Goal: Information Seeking & Learning: Learn about a topic

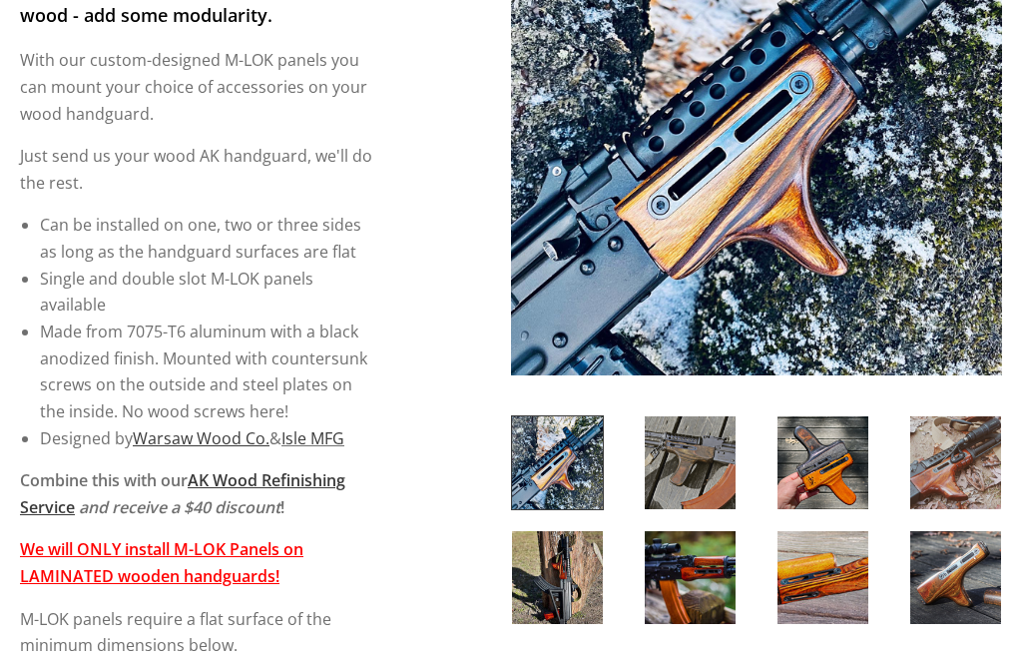
scroll to position [413, 0]
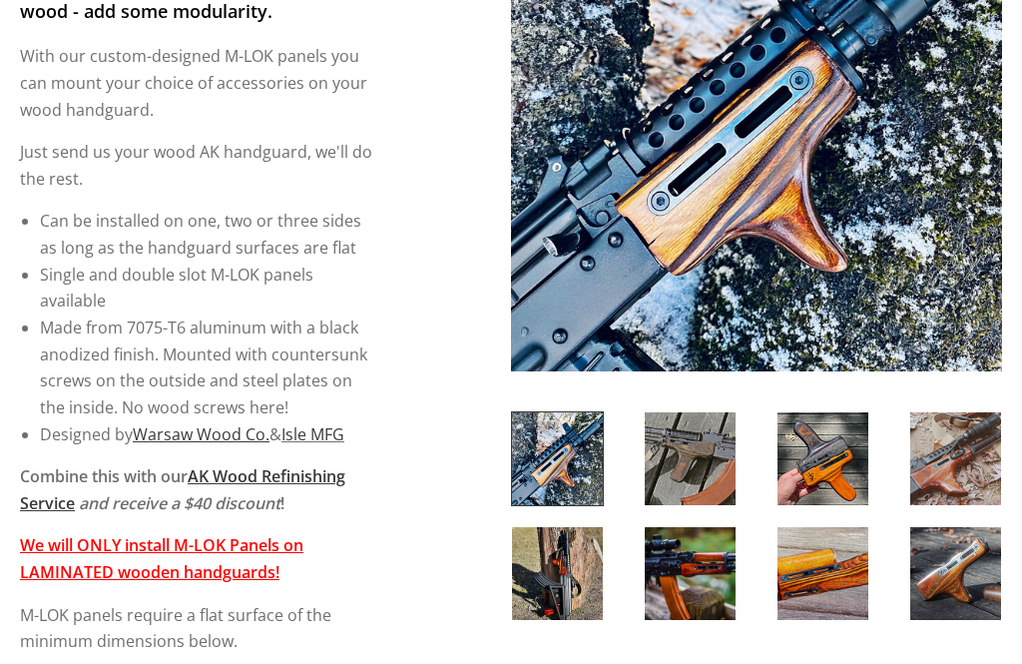
click at [701, 472] on img at bounding box center [690, 459] width 91 height 93
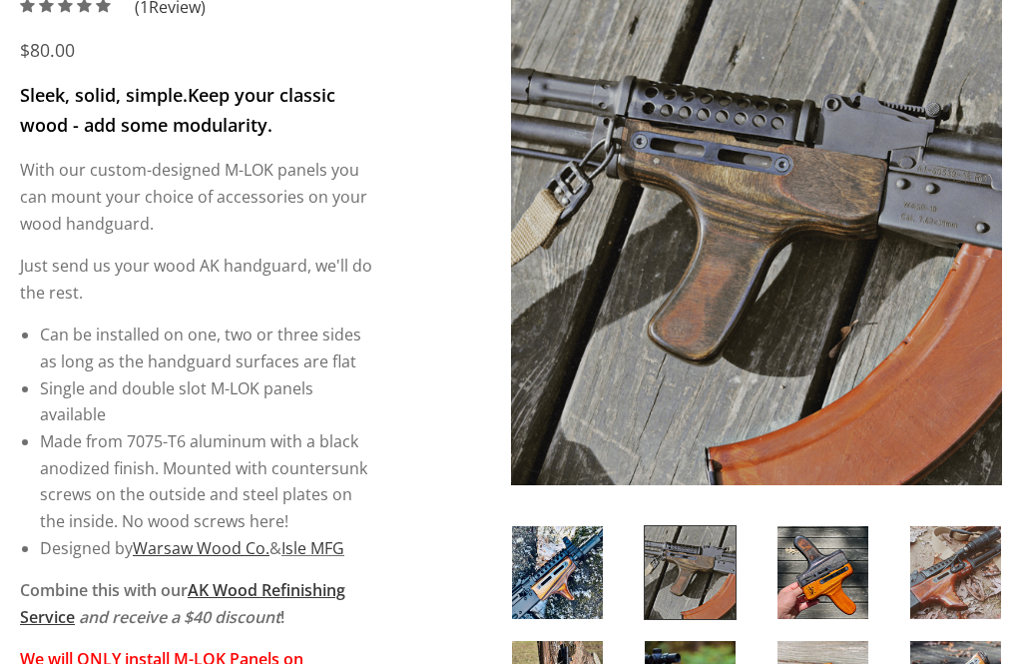
scroll to position [298, 0]
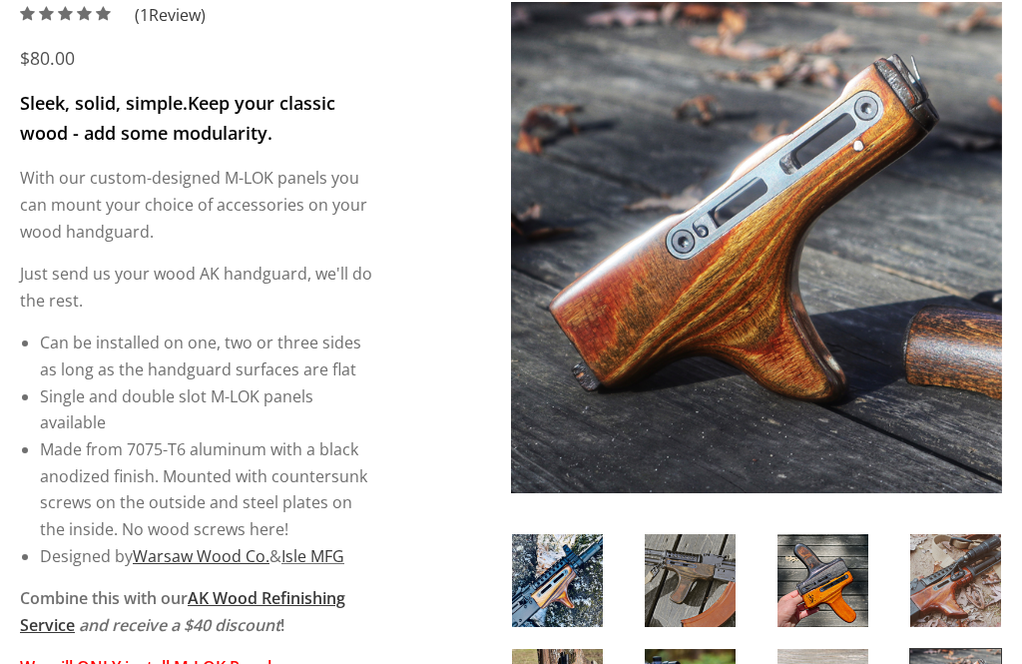
scroll to position [292, 0]
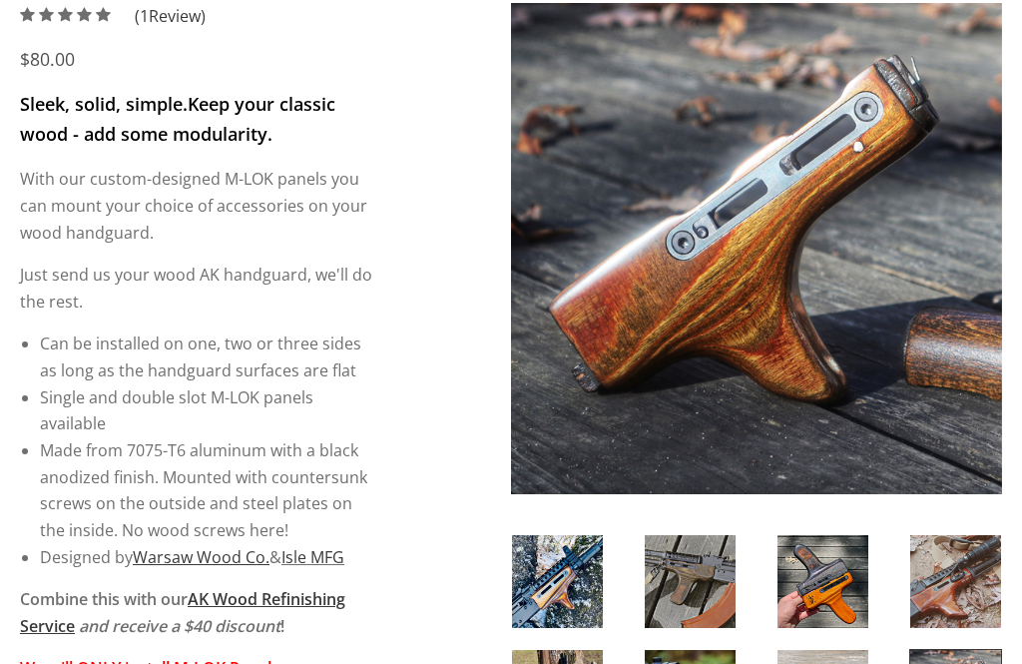
click at [827, 587] on img at bounding box center [823, 581] width 91 height 93
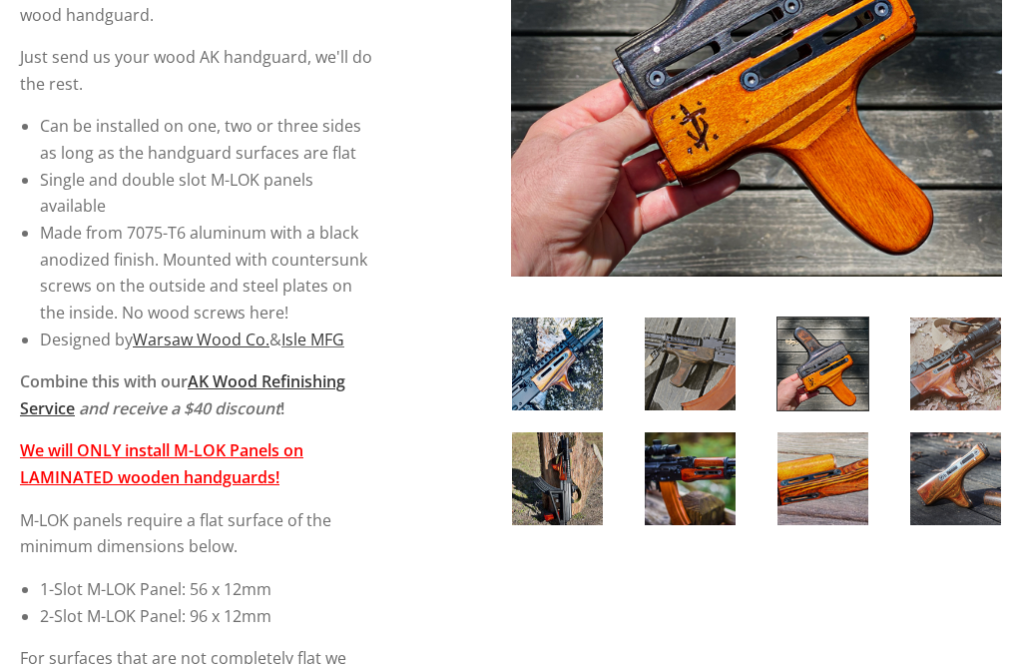
scroll to position [509, 0]
click at [562, 489] on img at bounding box center [557, 478] width 91 height 93
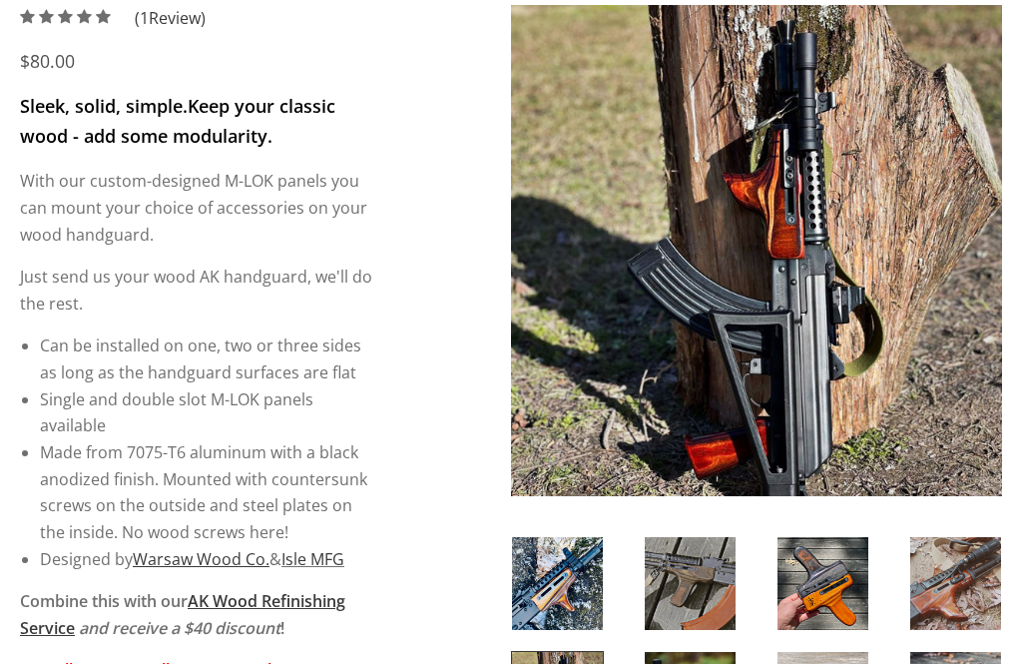
scroll to position [371, 0]
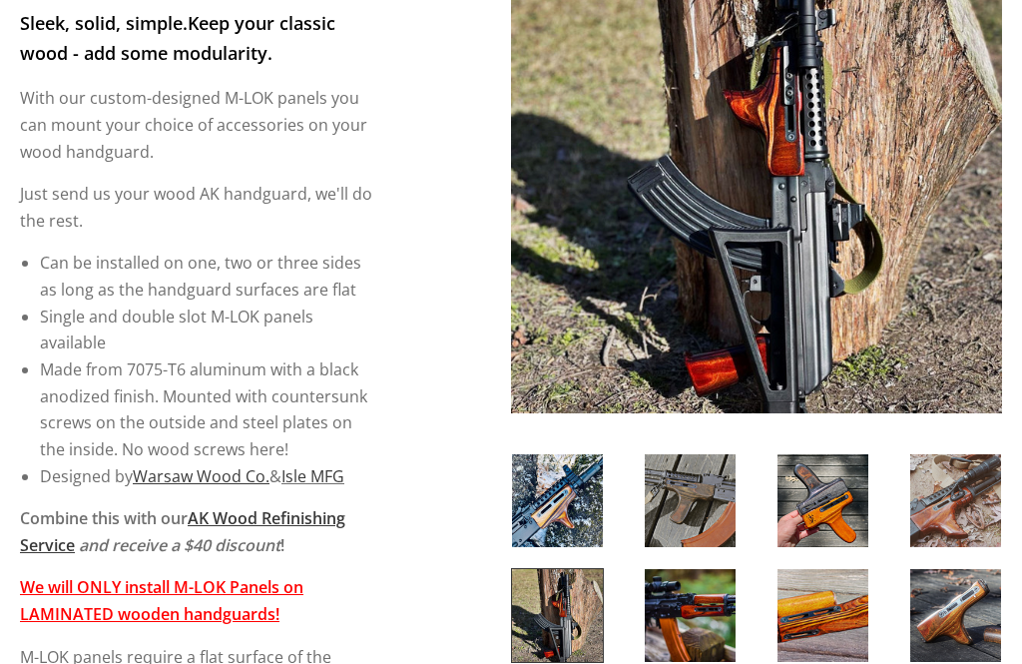
click at [705, 626] on img at bounding box center [690, 616] width 91 height 93
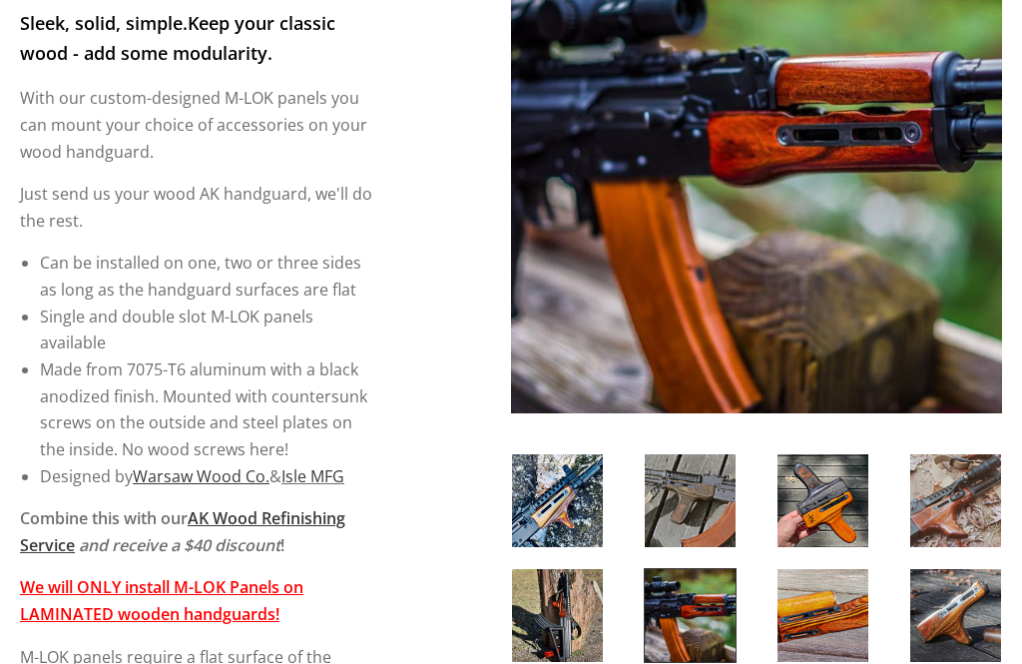
click at [825, 625] on img at bounding box center [823, 615] width 91 height 93
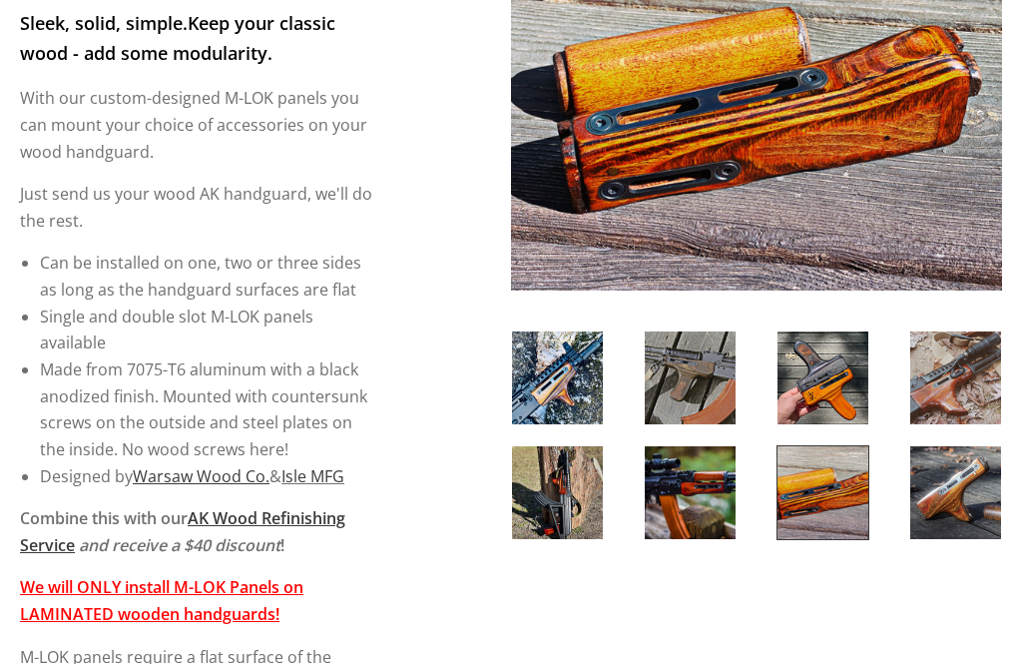
click at [960, 514] on img at bounding box center [956, 492] width 91 height 93
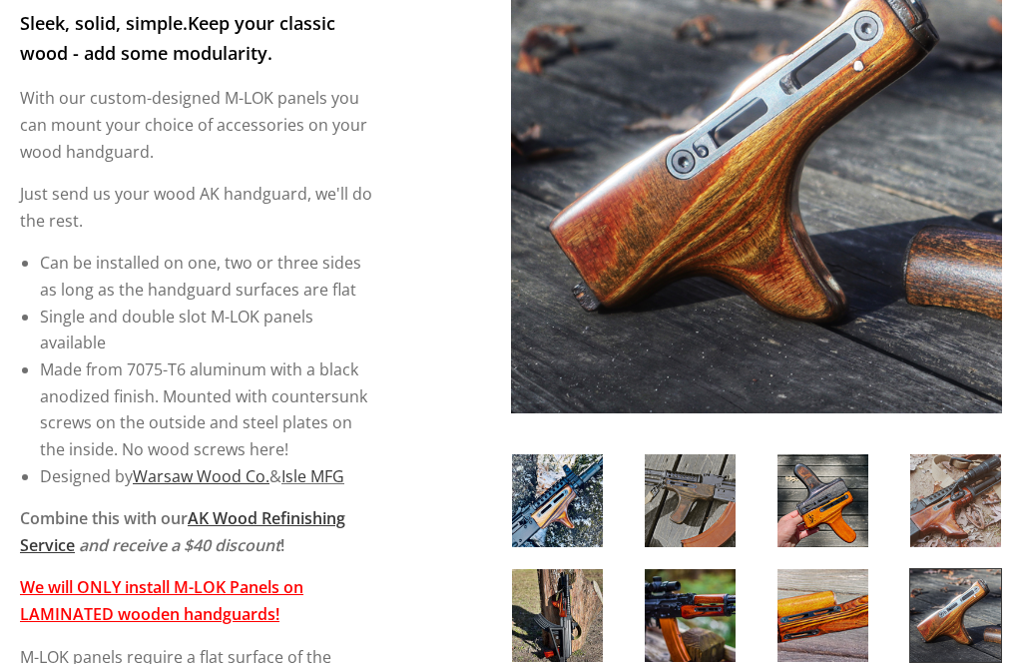
click at [829, 508] on img at bounding box center [823, 500] width 91 height 93
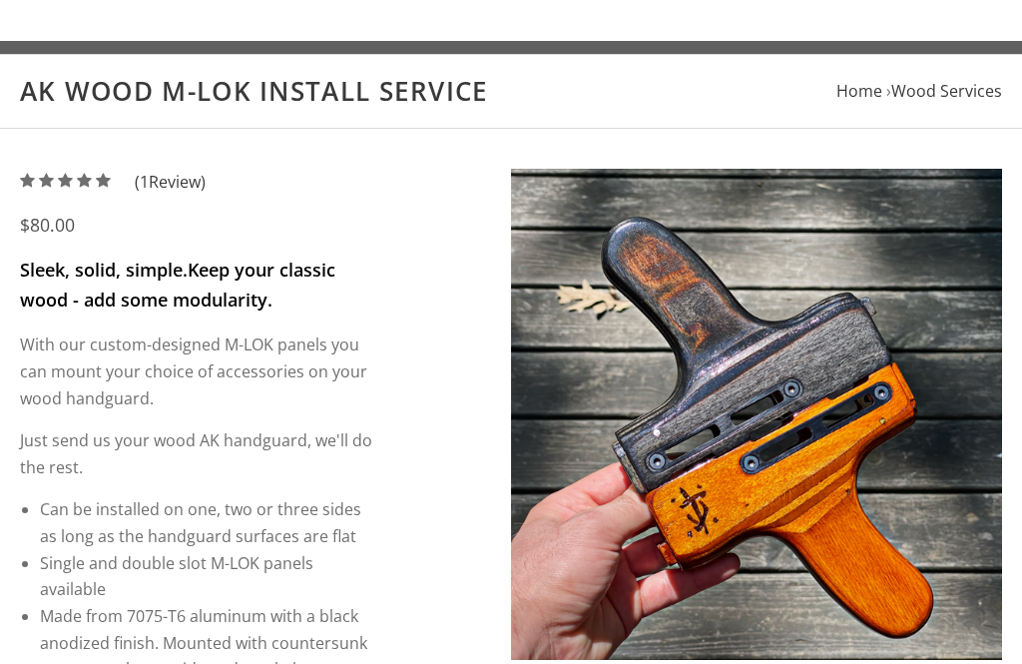
scroll to position [0, 0]
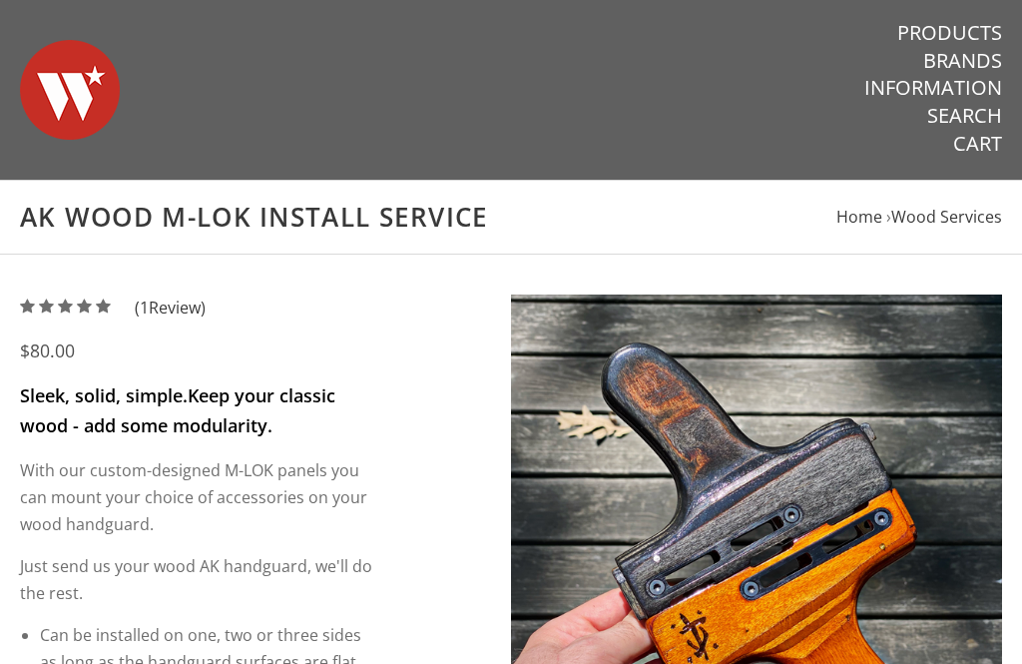
click at [987, 29] on link "Products" at bounding box center [950, 33] width 105 height 26
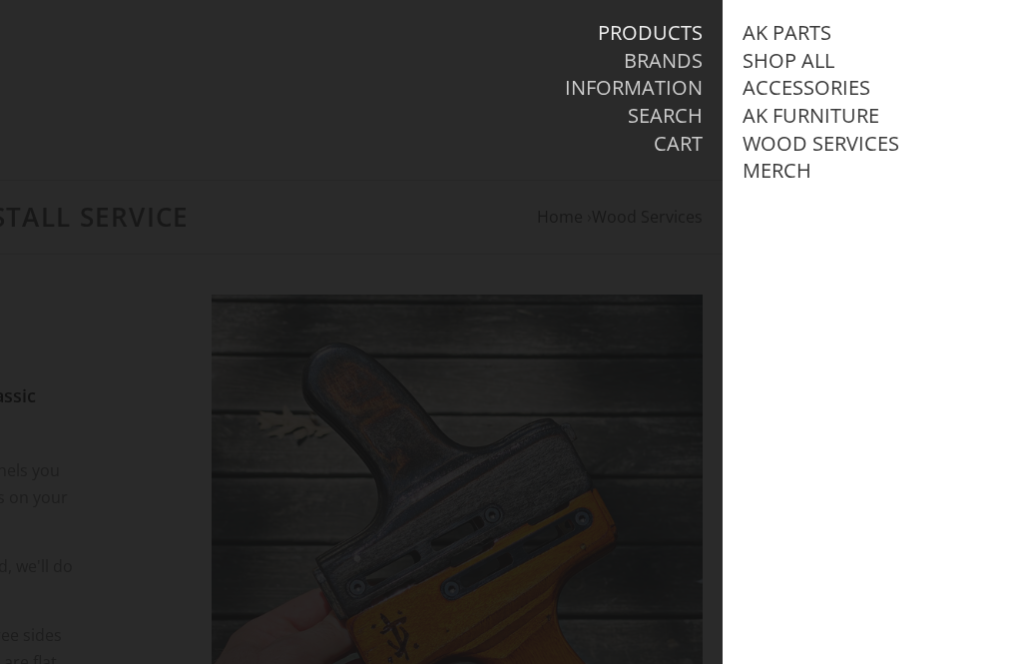
click at [848, 118] on link "AK Furniture" at bounding box center [811, 116] width 137 height 26
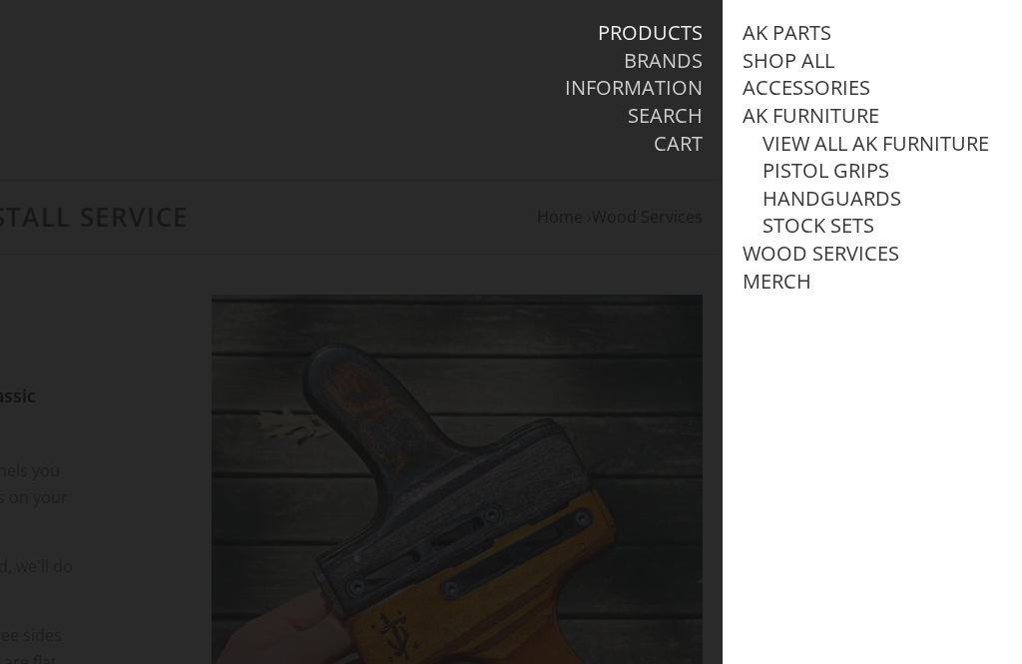
click at [915, 150] on link "View all AK Furniture" at bounding box center [876, 144] width 227 height 26
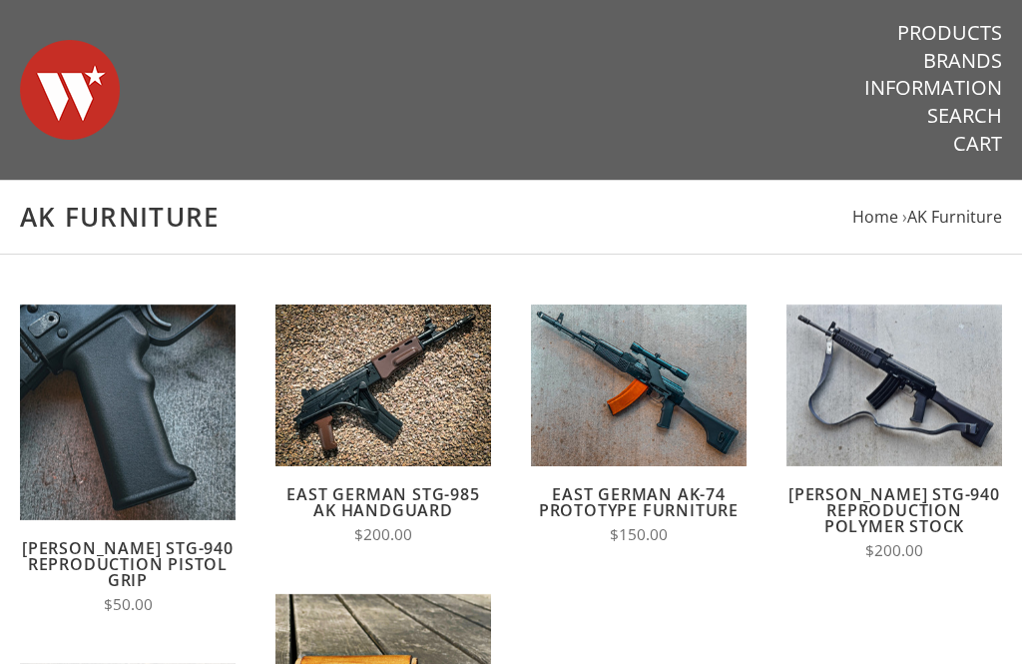
click at [994, 25] on link "Products" at bounding box center [950, 33] width 105 height 26
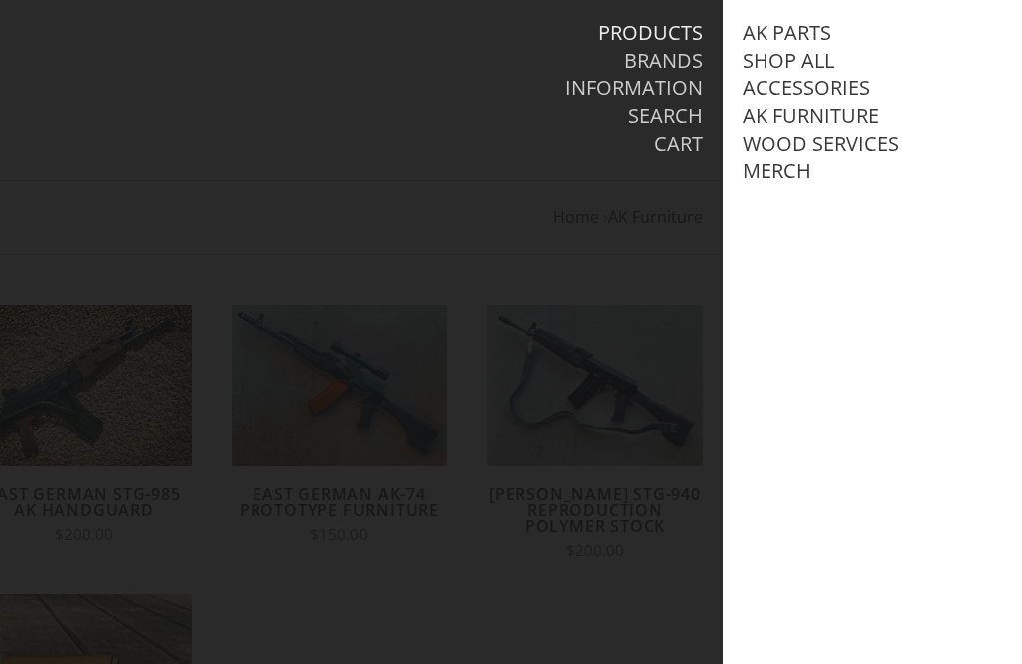
click at [851, 117] on link "AK Furniture" at bounding box center [811, 116] width 137 height 26
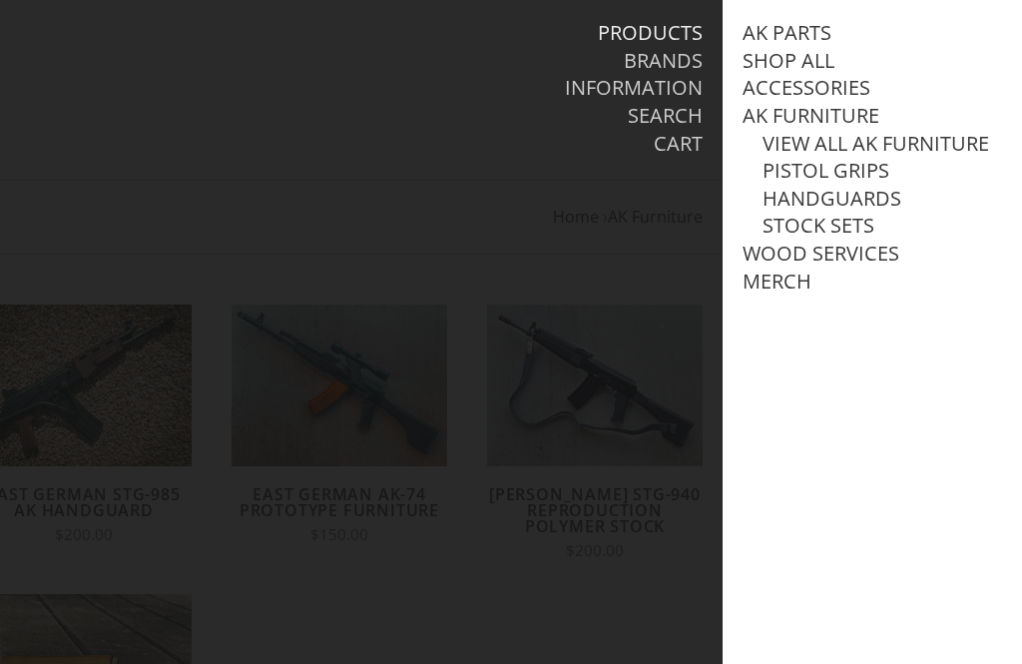
click at [805, 25] on link "AK Parts" at bounding box center [787, 33] width 89 height 26
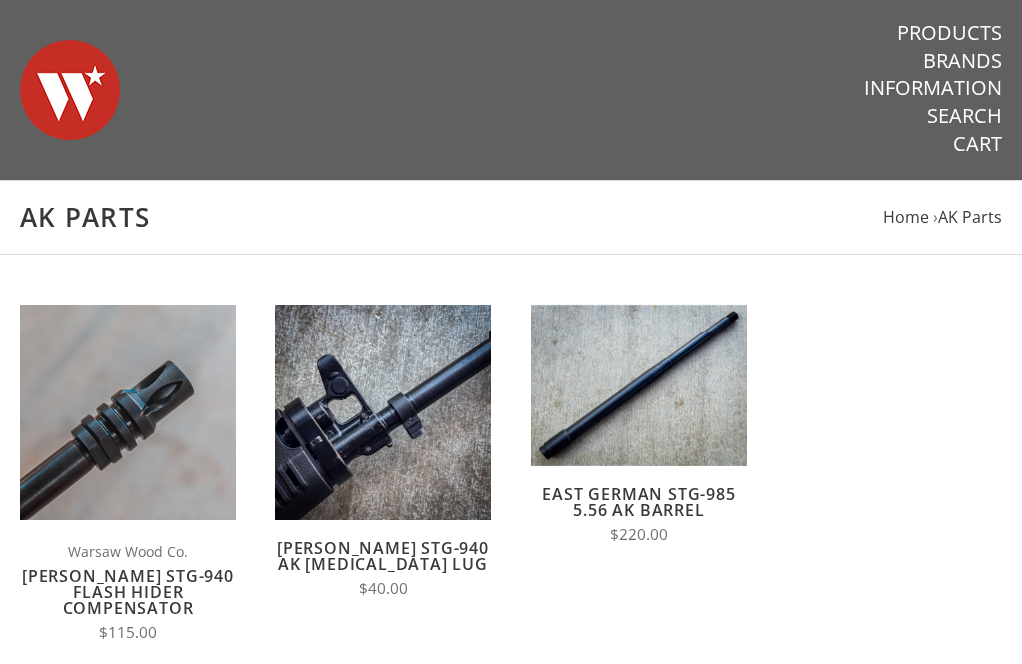
click at [985, 23] on link "Products" at bounding box center [950, 33] width 105 height 26
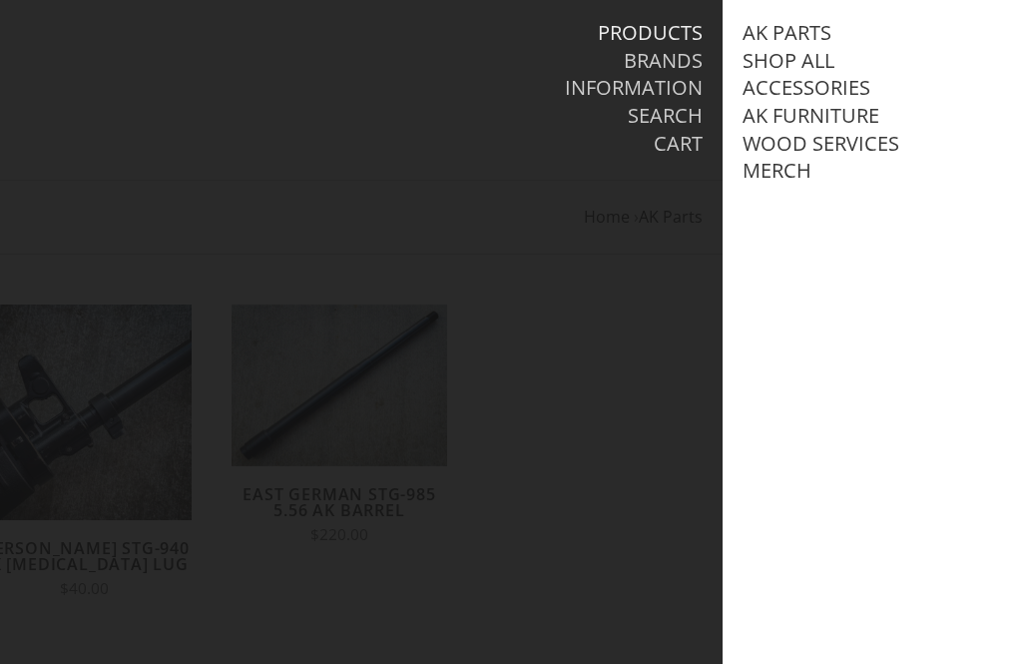
click at [862, 143] on link "Wood Services" at bounding box center [821, 144] width 157 height 26
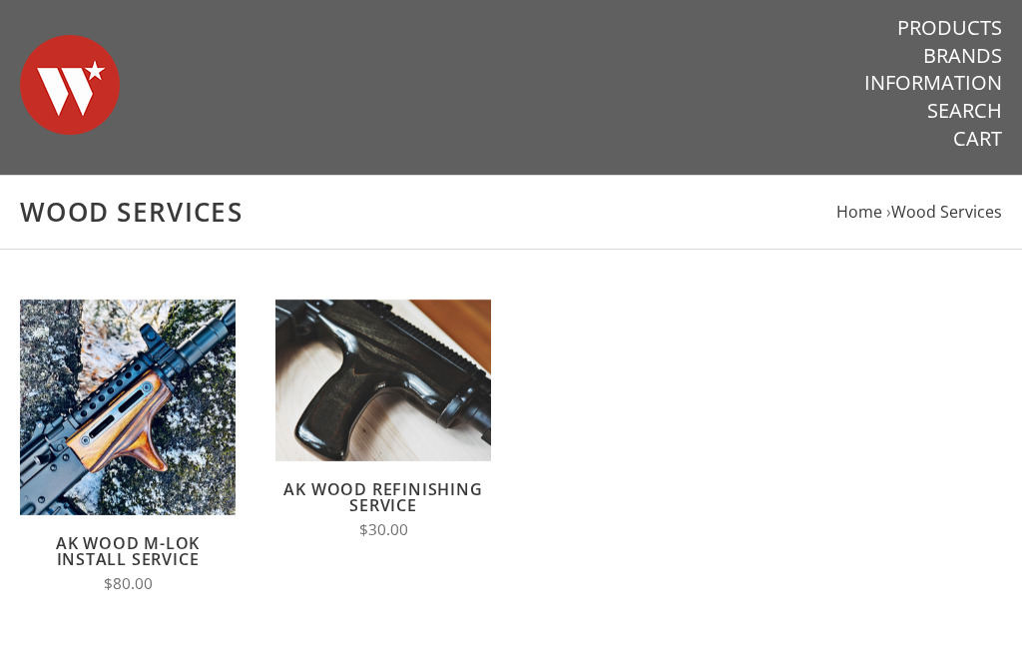
scroll to position [5, 0]
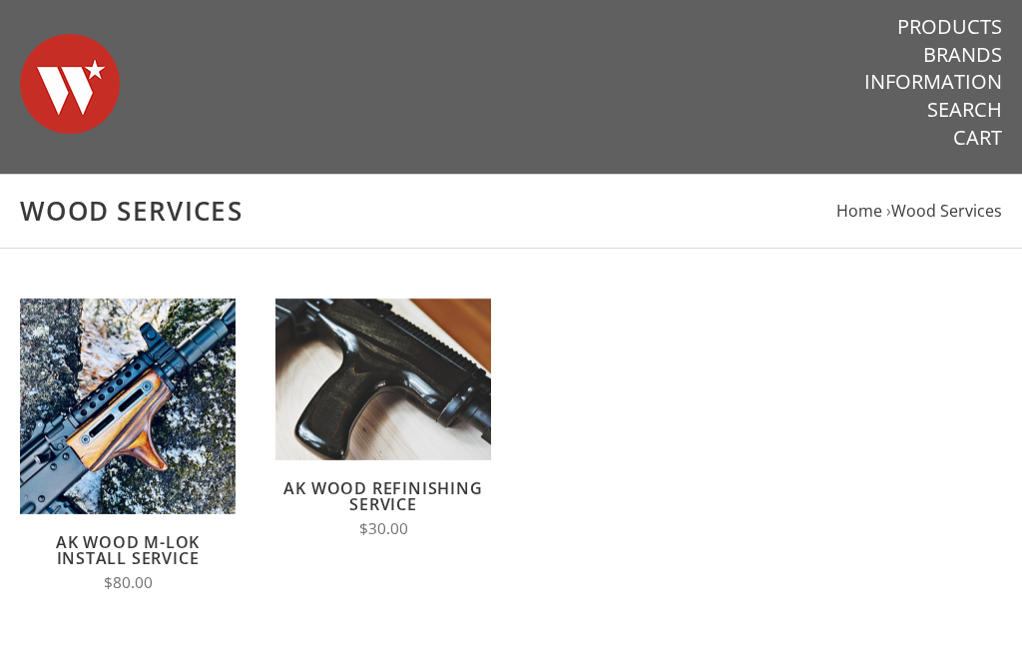
click at [398, 489] on link "AK Wood Refinishing Service" at bounding box center [383, 497] width 199 height 38
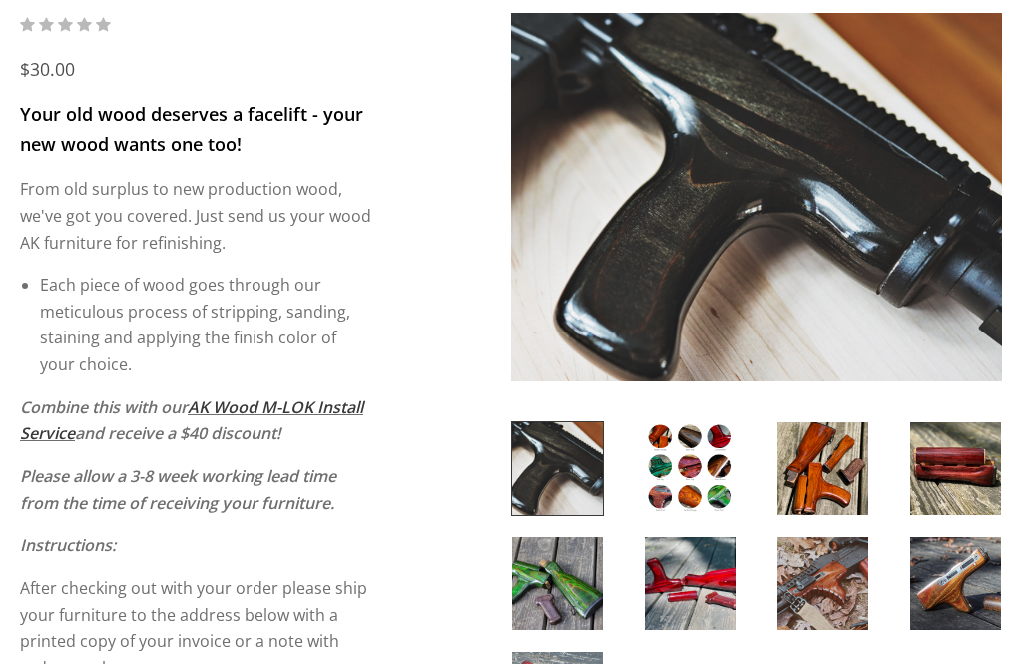
scroll to position [326, 0]
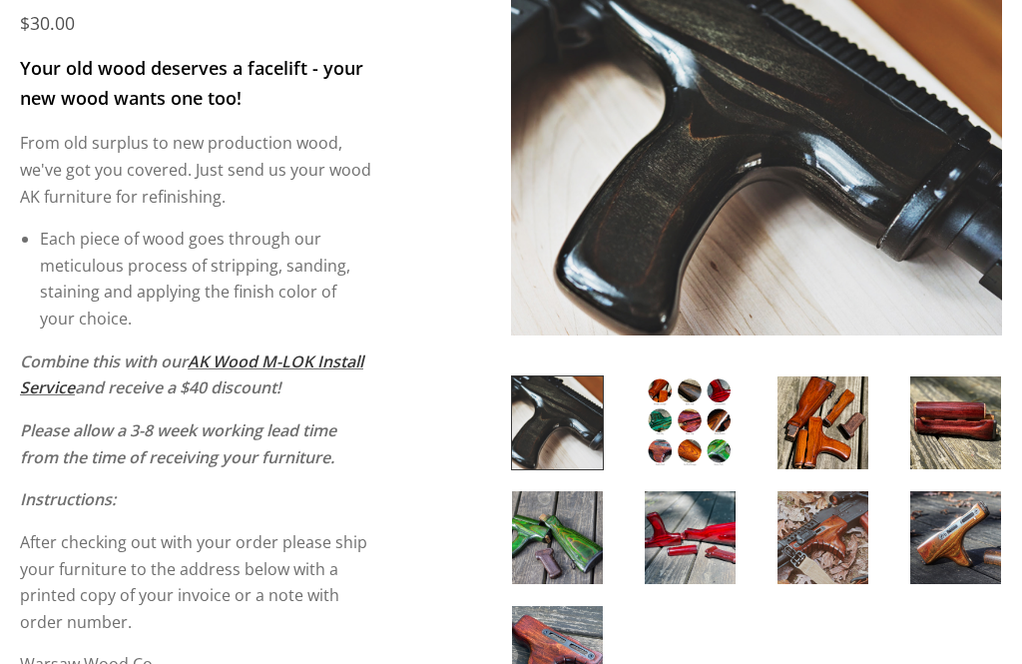
click at [842, 543] on img at bounding box center [823, 538] width 91 height 93
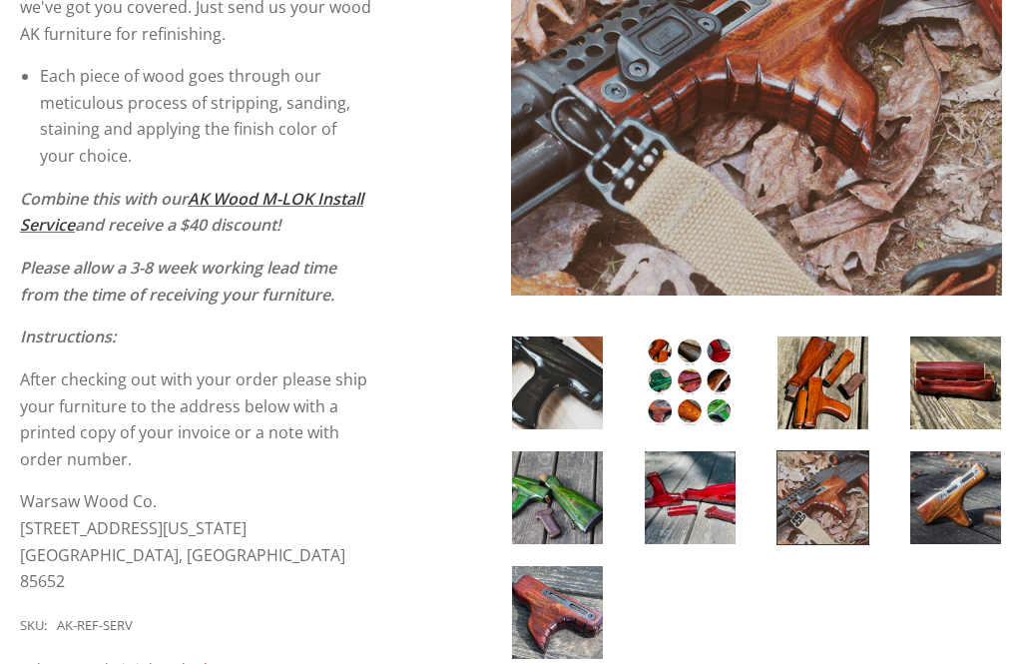
scroll to position [477, 0]
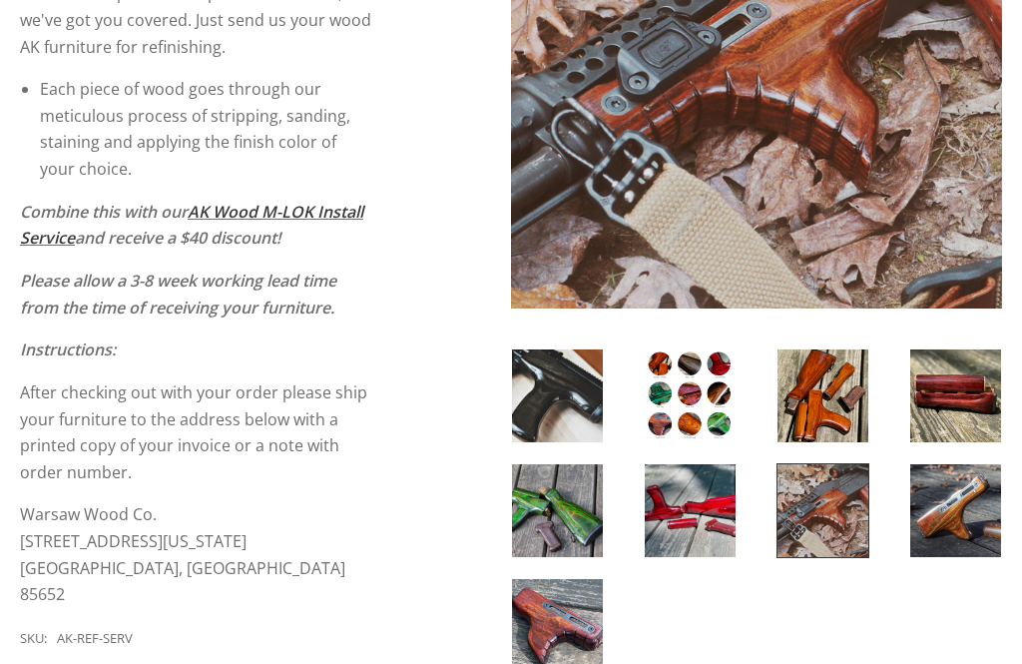
click at [577, 638] on img at bounding box center [557, 625] width 91 height 93
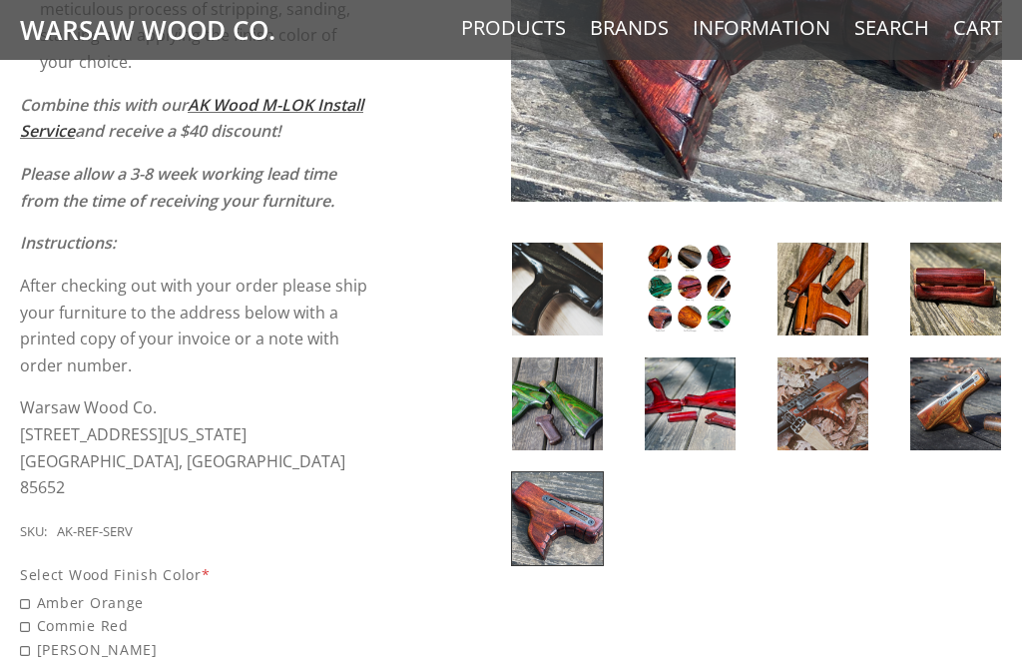
scroll to position [583, 0]
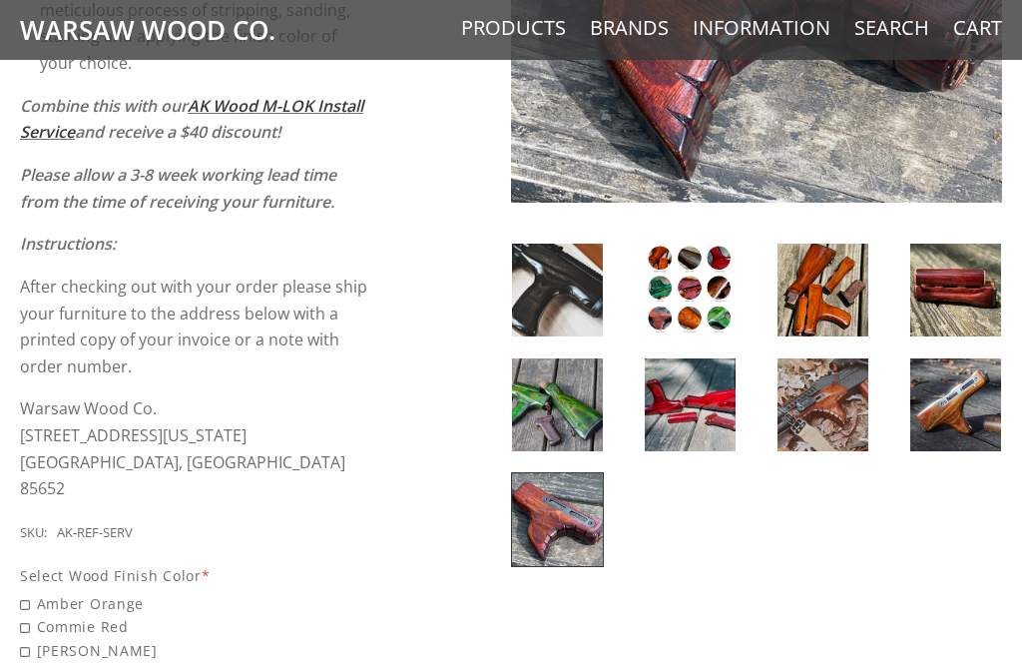
click at [961, 302] on img at bounding box center [956, 290] width 91 height 93
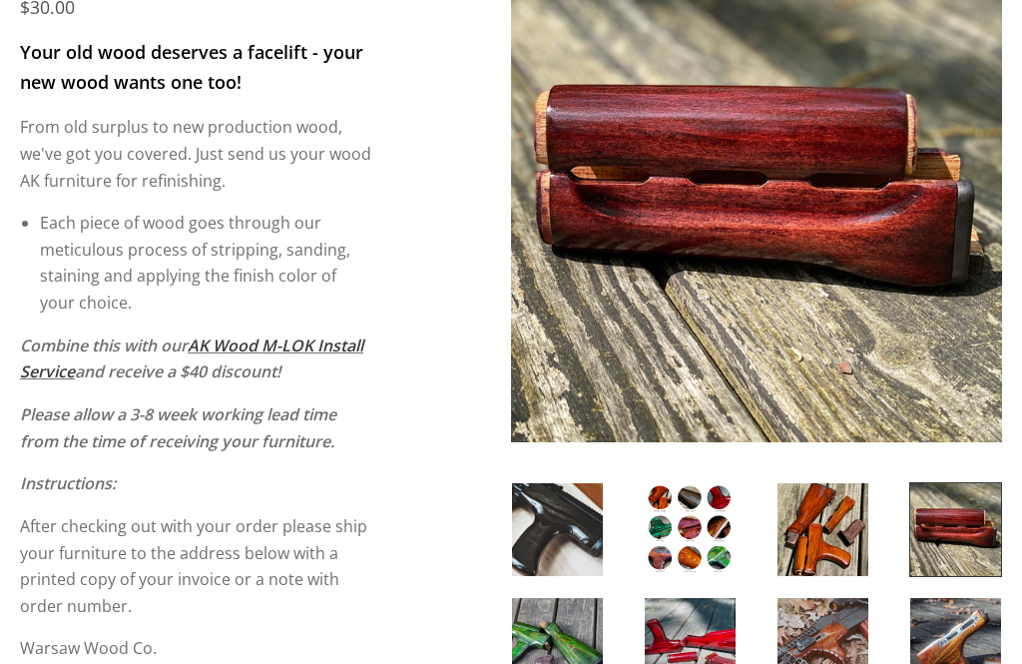
scroll to position [350, 0]
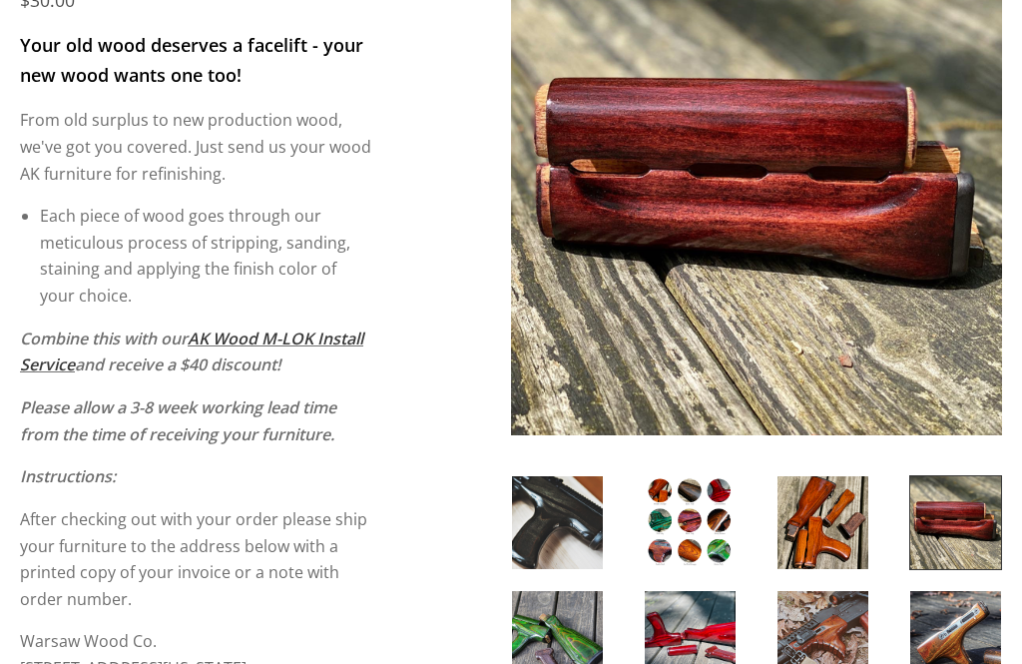
click at [710, 536] on img at bounding box center [690, 522] width 91 height 93
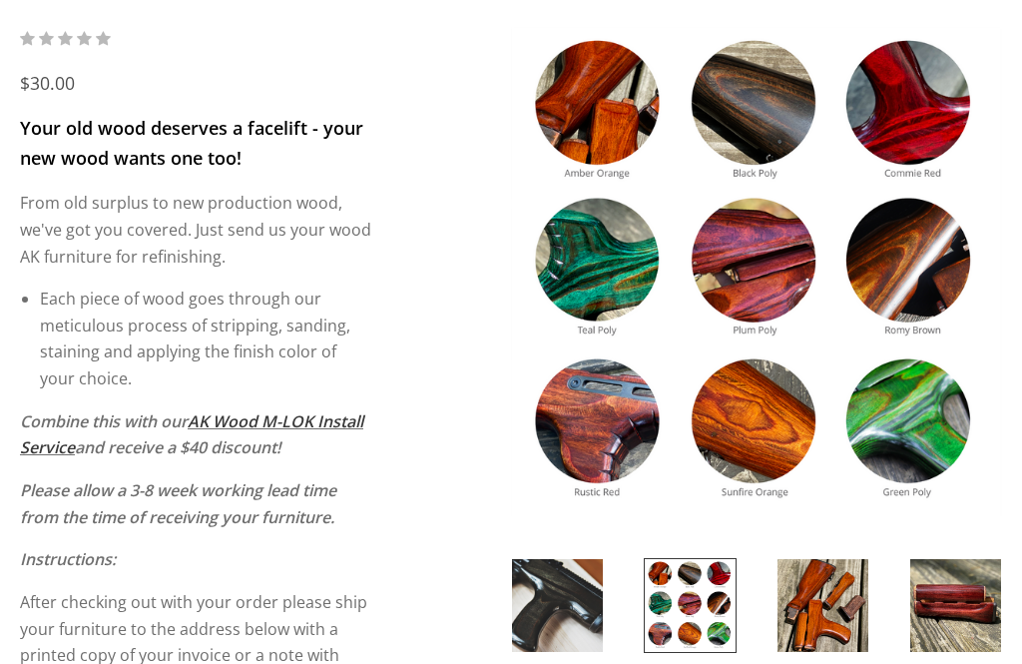
scroll to position [269, 0]
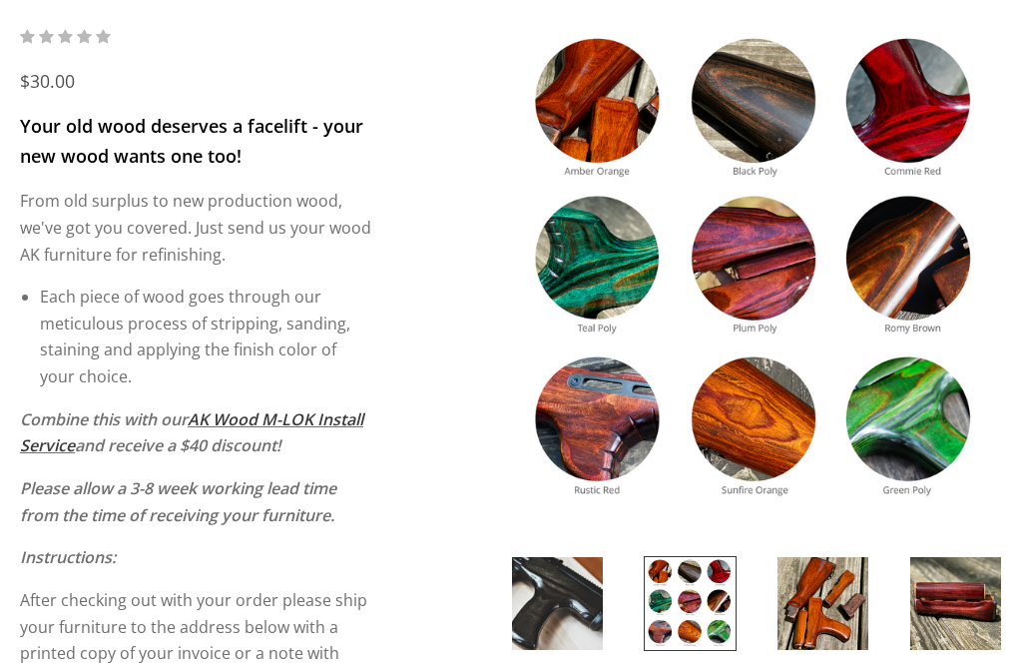
click at [918, 423] on img at bounding box center [756, 271] width 491 height 491
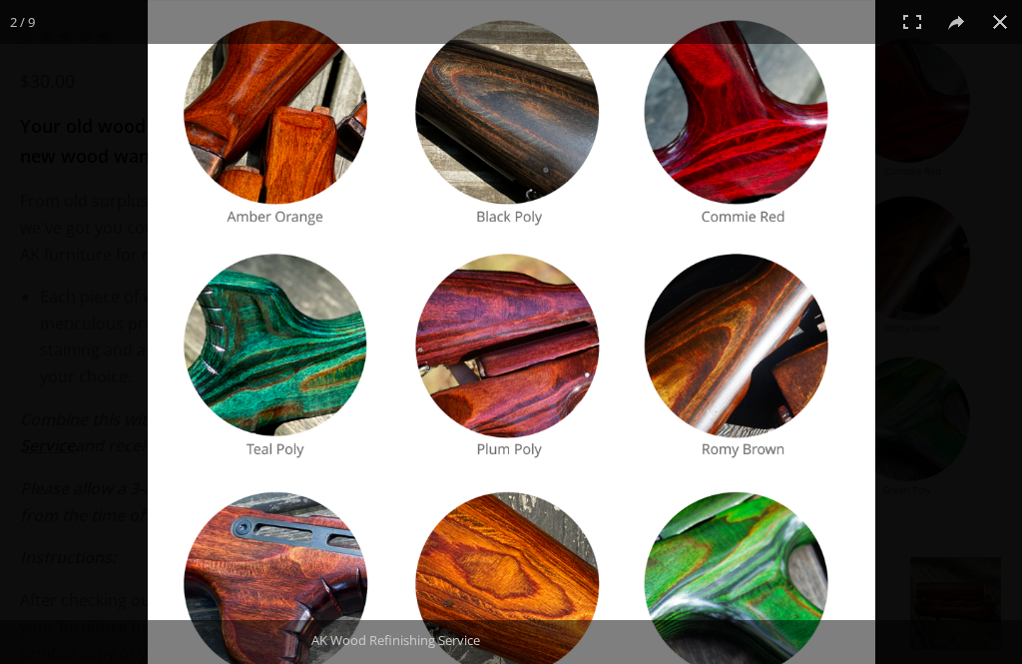
click at [1011, 18] on button at bounding box center [1000, 22] width 44 height 44
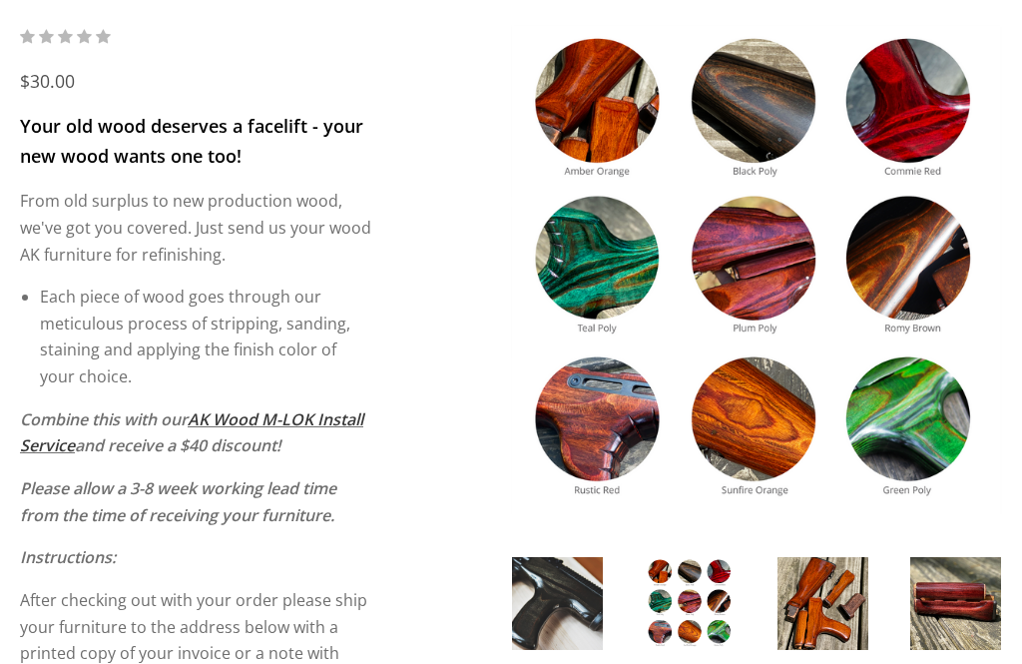
click at [831, 608] on img at bounding box center [823, 603] width 91 height 93
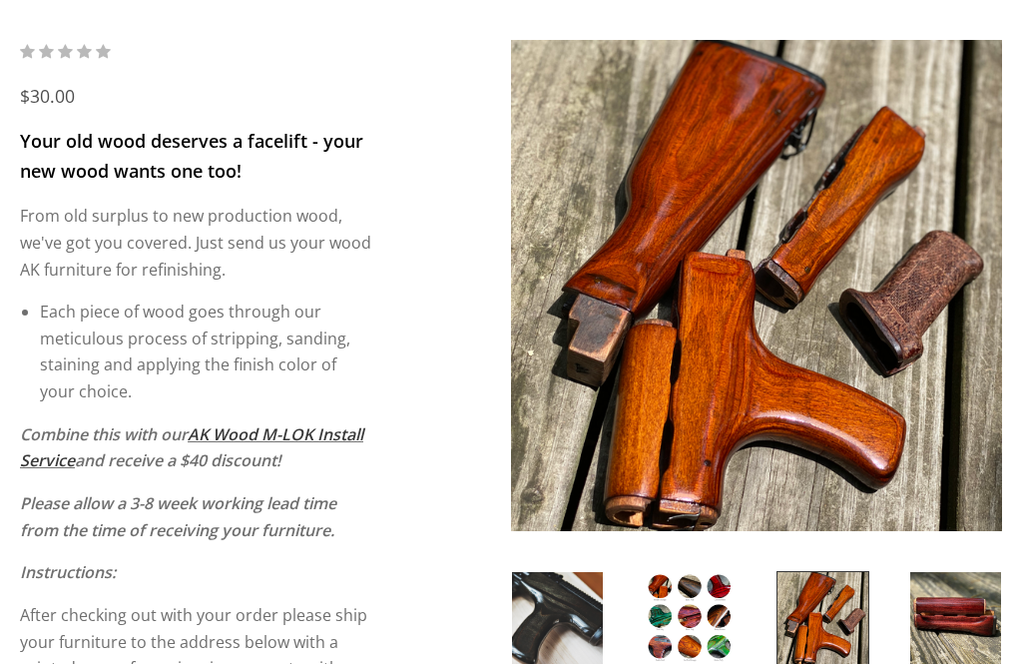
scroll to position [0, 0]
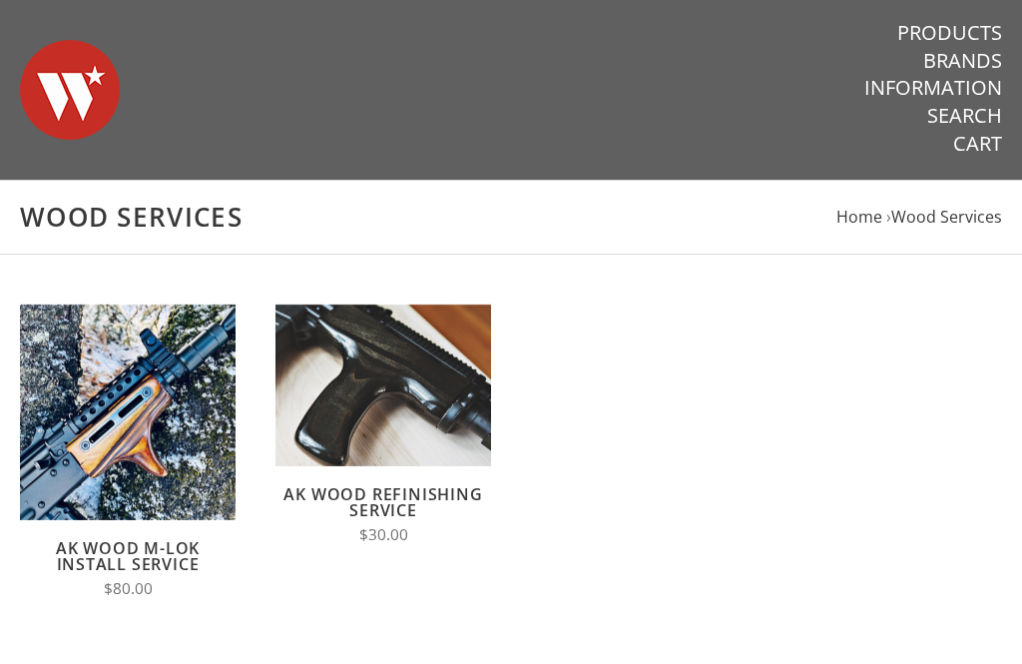
scroll to position [70, 0]
